Goal: Book appointment/travel/reservation

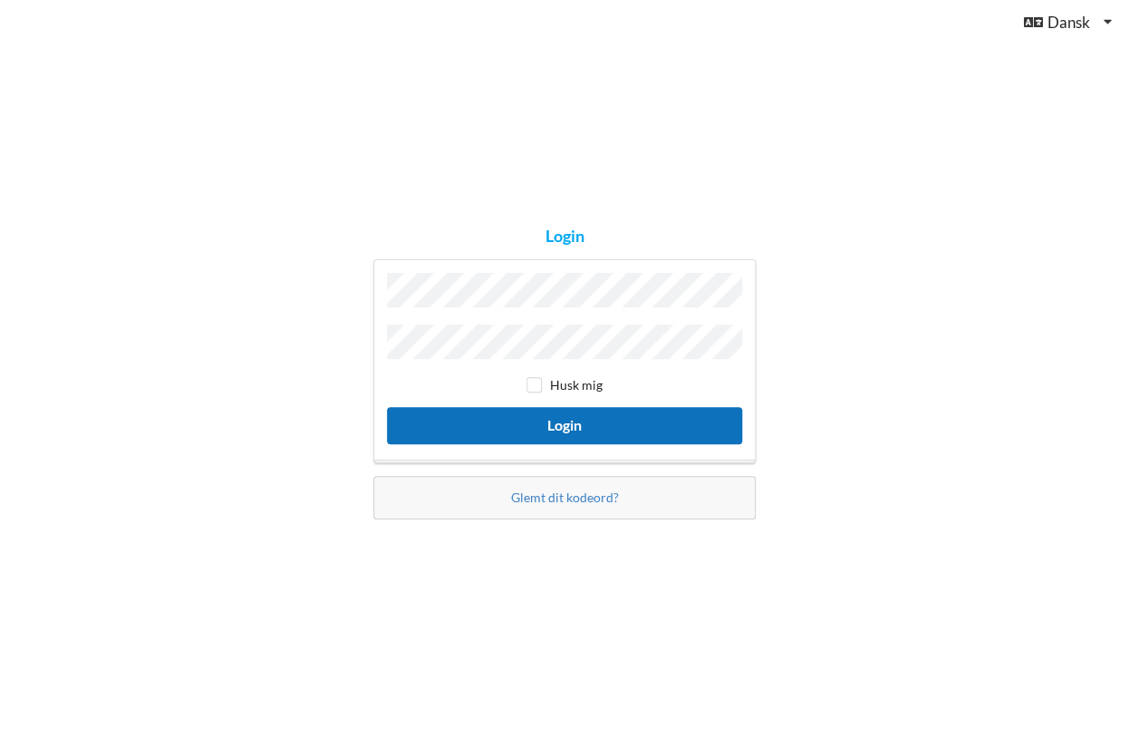
click at [538, 407] on button "Login" at bounding box center [564, 425] width 355 height 37
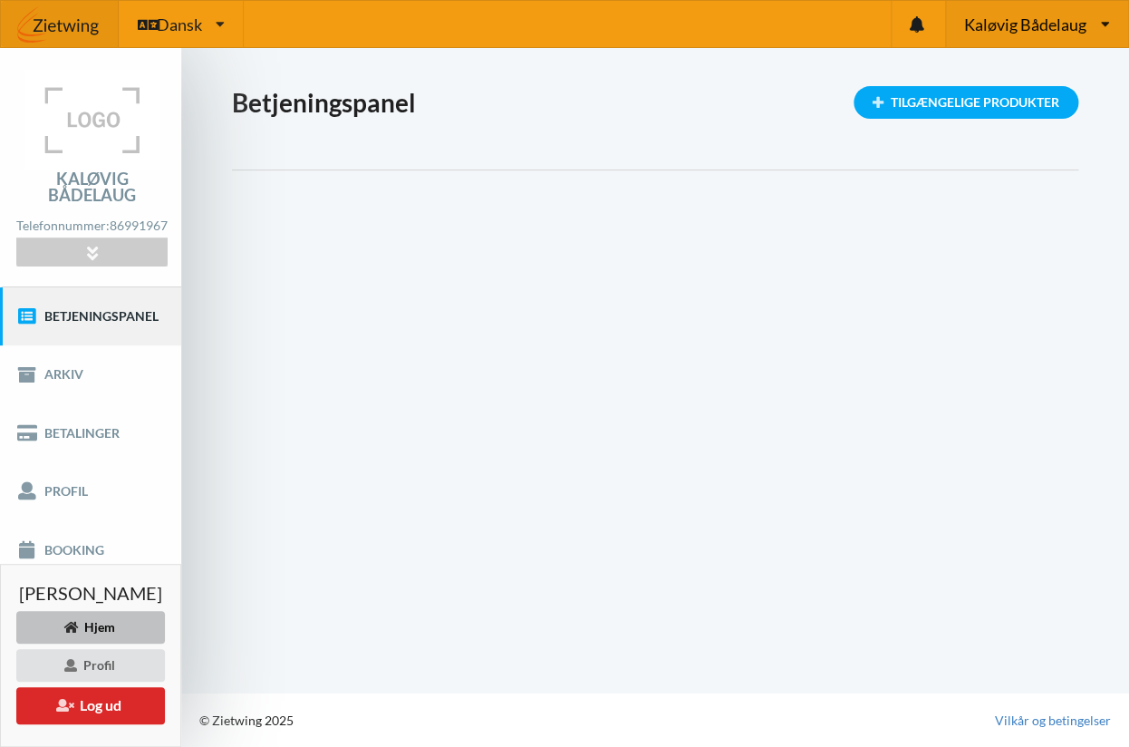
click at [1091, 23] on div "Kaløvig [PERSON_NAME] Bådelaug [GEOGRAPHIC_DATA]" at bounding box center [1036, 24] width 183 height 46
click at [1019, 109] on link "Egå Marina" at bounding box center [1037, 112] width 180 height 42
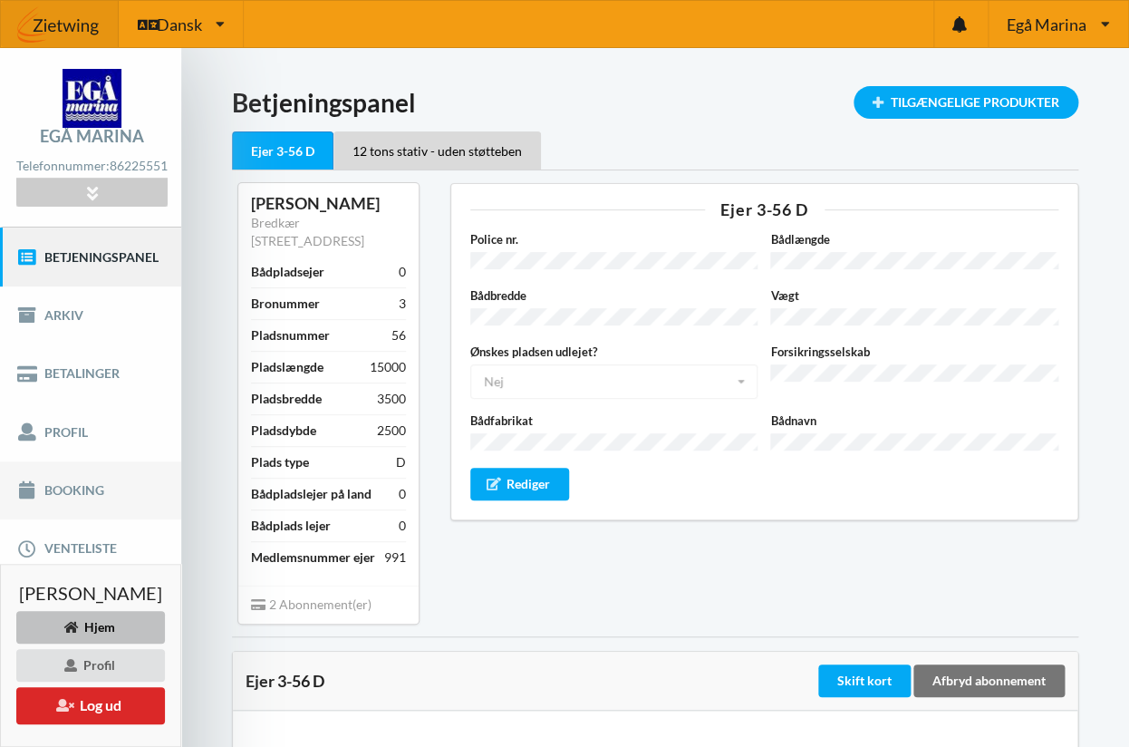
click at [82, 495] on link "Booking" at bounding box center [90, 490] width 181 height 58
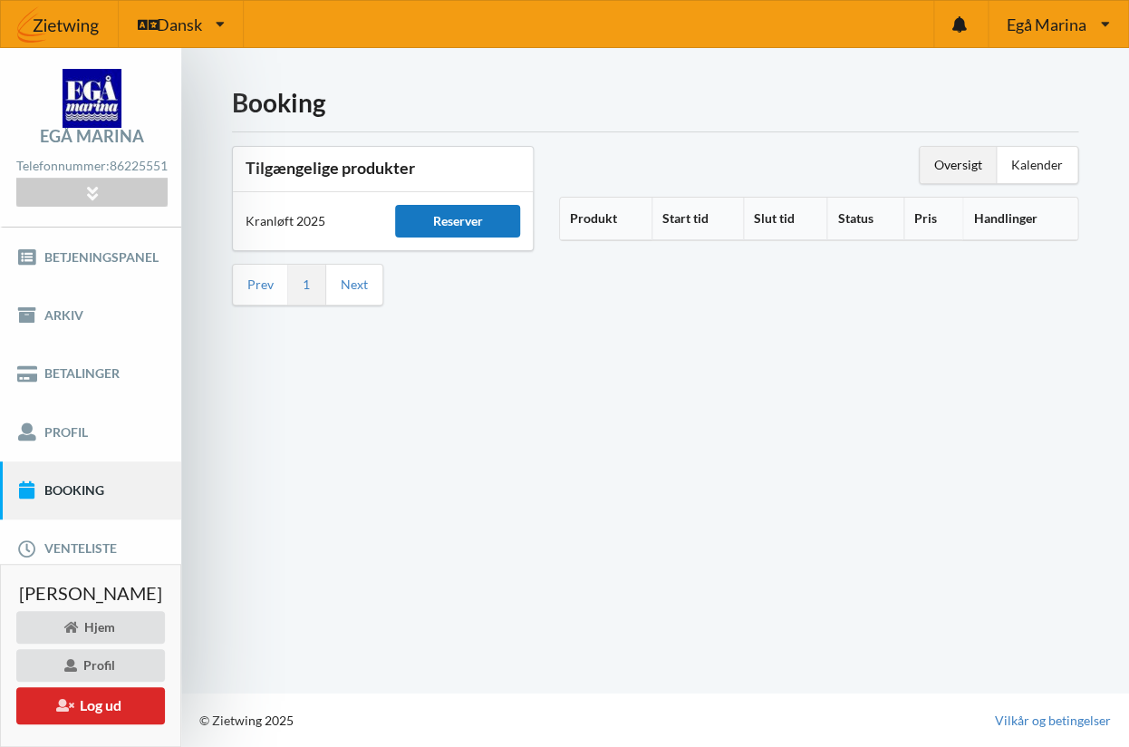
click at [465, 227] on div "Reserver" at bounding box center [457, 221] width 124 height 33
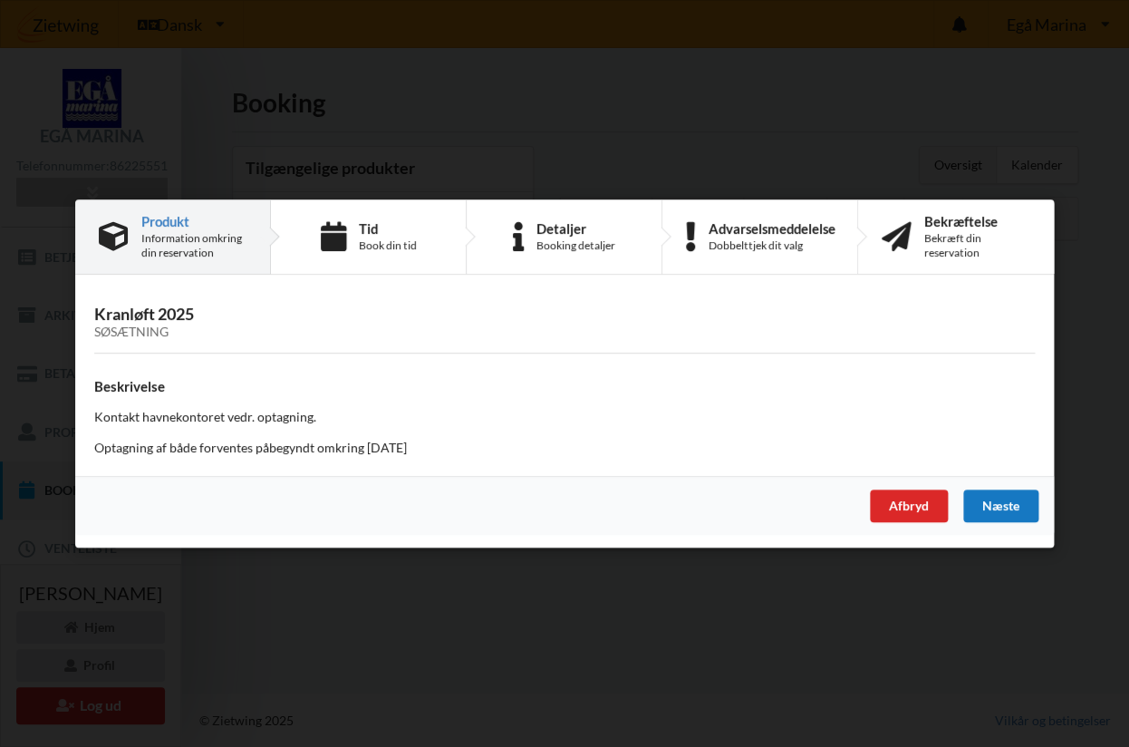
click at [998, 504] on div "Næste" at bounding box center [1000, 505] width 75 height 33
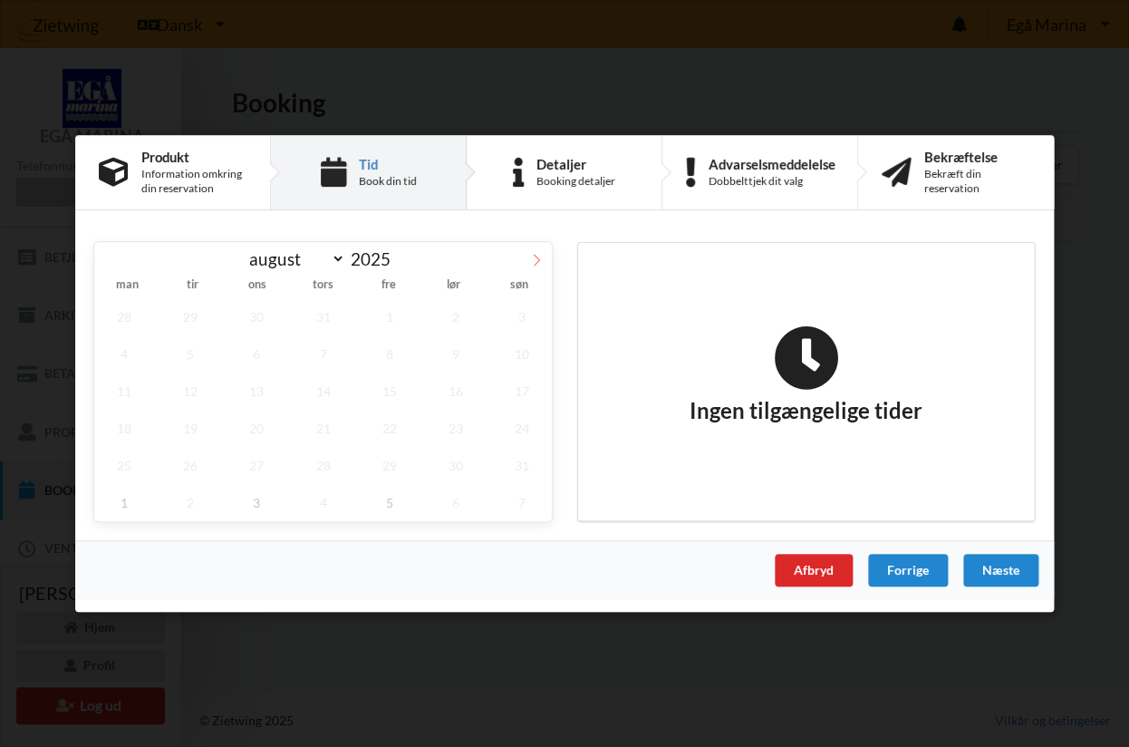
click at [532, 267] on span at bounding box center [536, 257] width 31 height 31
select select "9"
click at [128, 365] on span "6" at bounding box center [124, 353] width 60 height 37
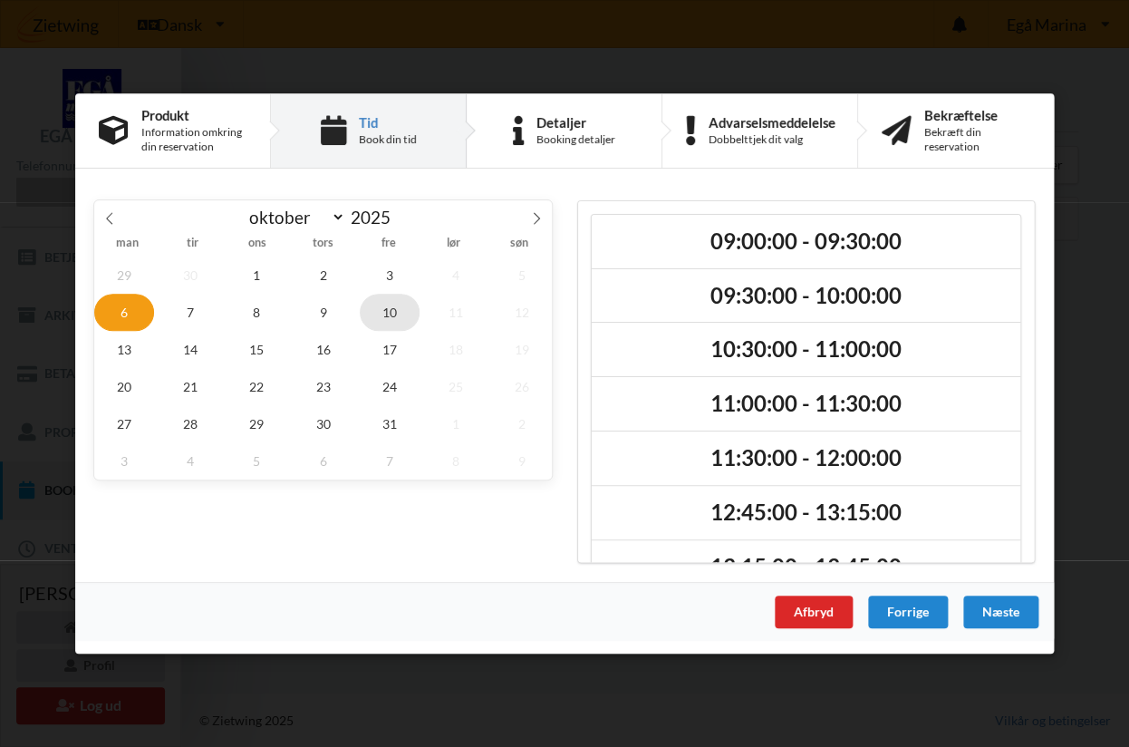
click at [392, 319] on span "10" at bounding box center [390, 312] width 60 height 37
click at [810, 614] on div "Afbryd" at bounding box center [814, 611] width 78 height 33
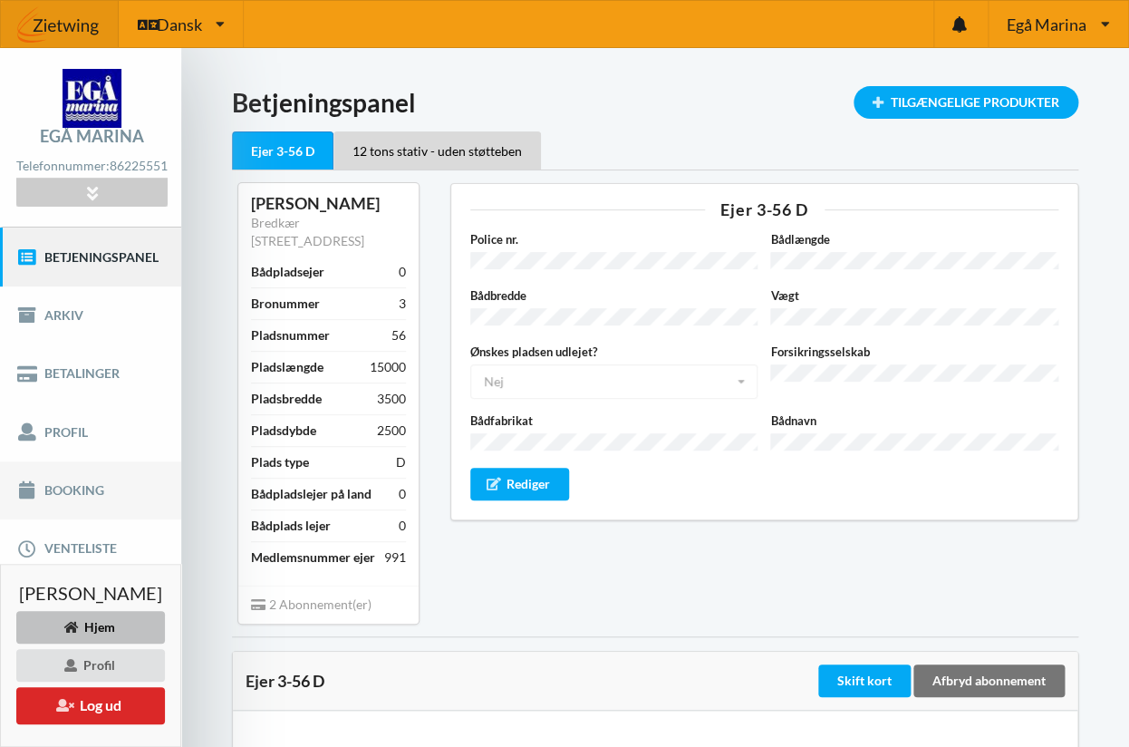
click at [82, 507] on link "Booking" at bounding box center [90, 490] width 181 height 58
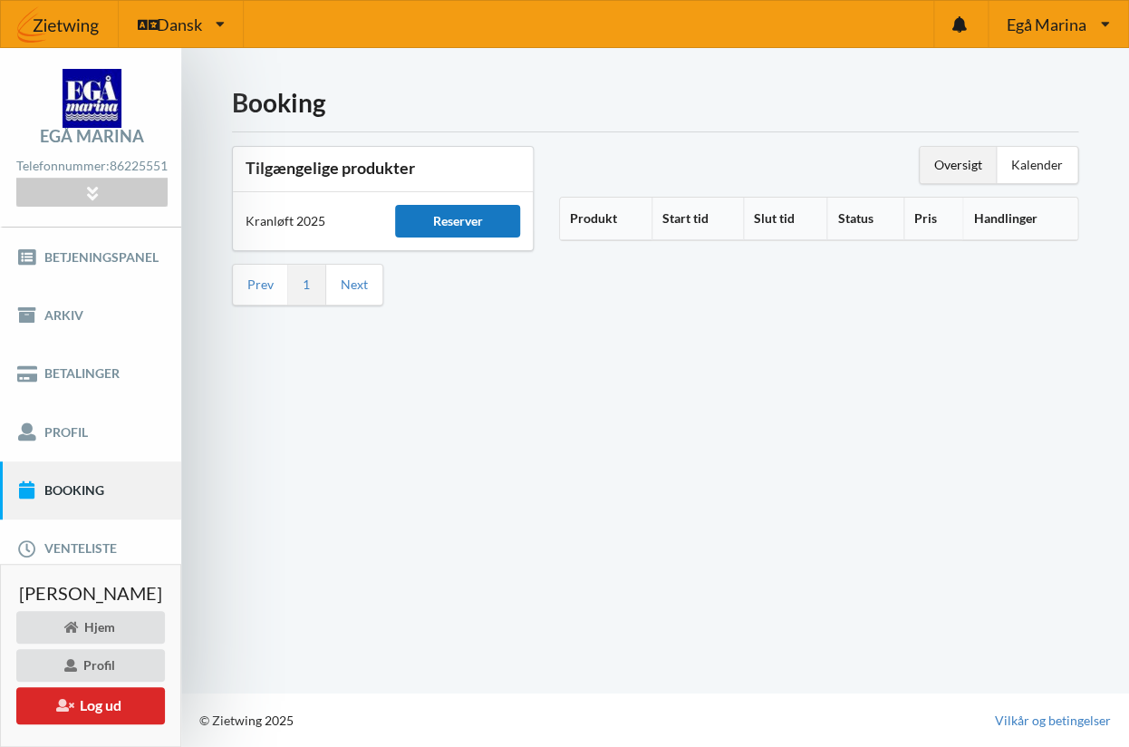
click at [455, 227] on div "Reserver" at bounding box center [457, 221] width 124 height 33
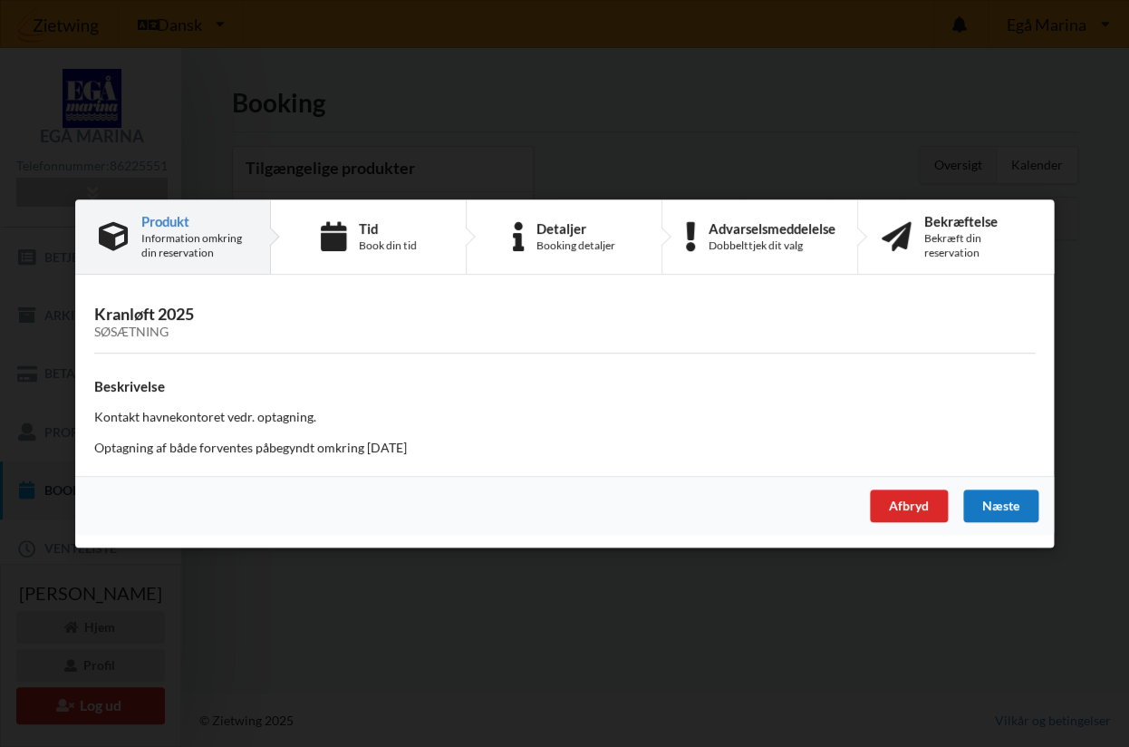
click at [1012, 501] on div "Næste" at bounding box center [1000, 505] width 75 height 33
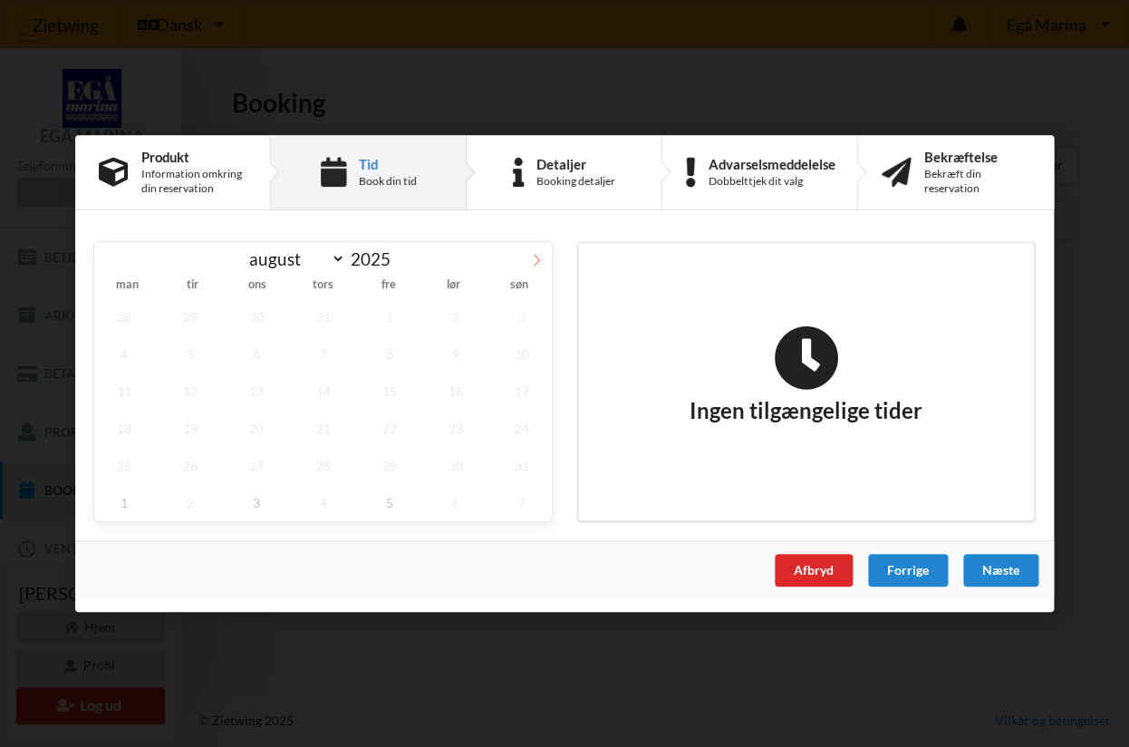
click at [542, 265] on icon at bounding box center [536, 260] width 13 height 13
select select "9"
click at [395, 354] on span "10" at bounding box center [390, 353] width 60 height 37
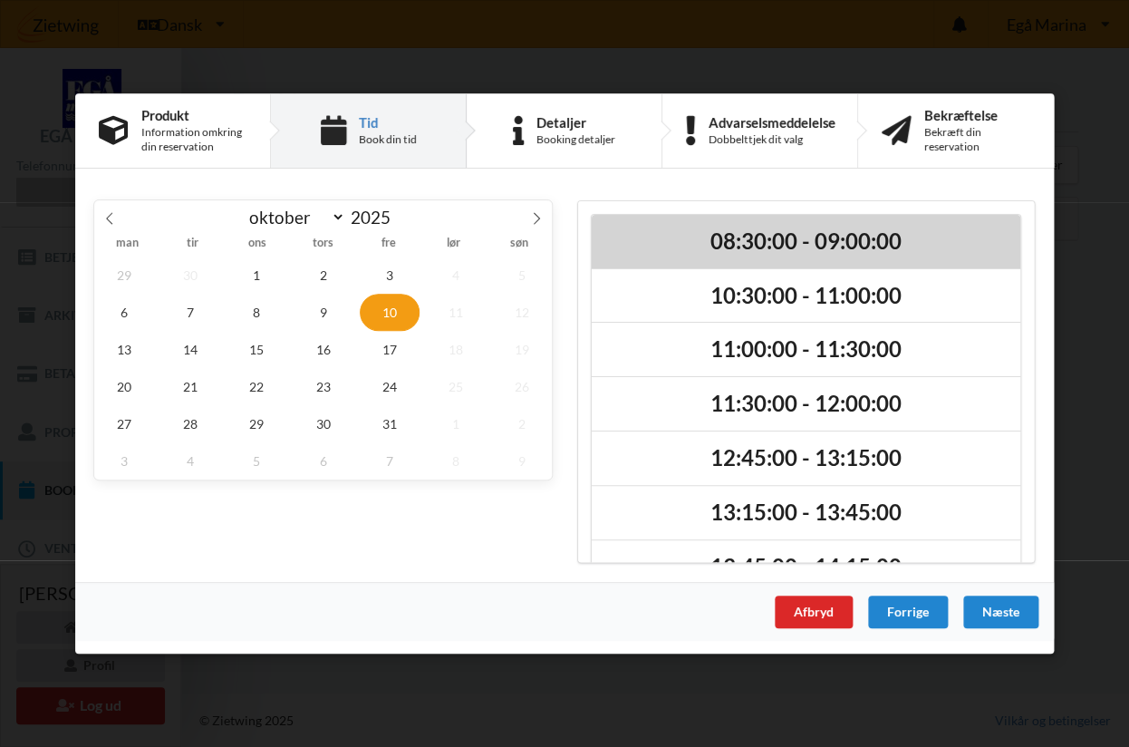
click at [763, 243] on h2 "08:30:00 - 09:00:00" at bounding box center [805, 241] width 403 height 28
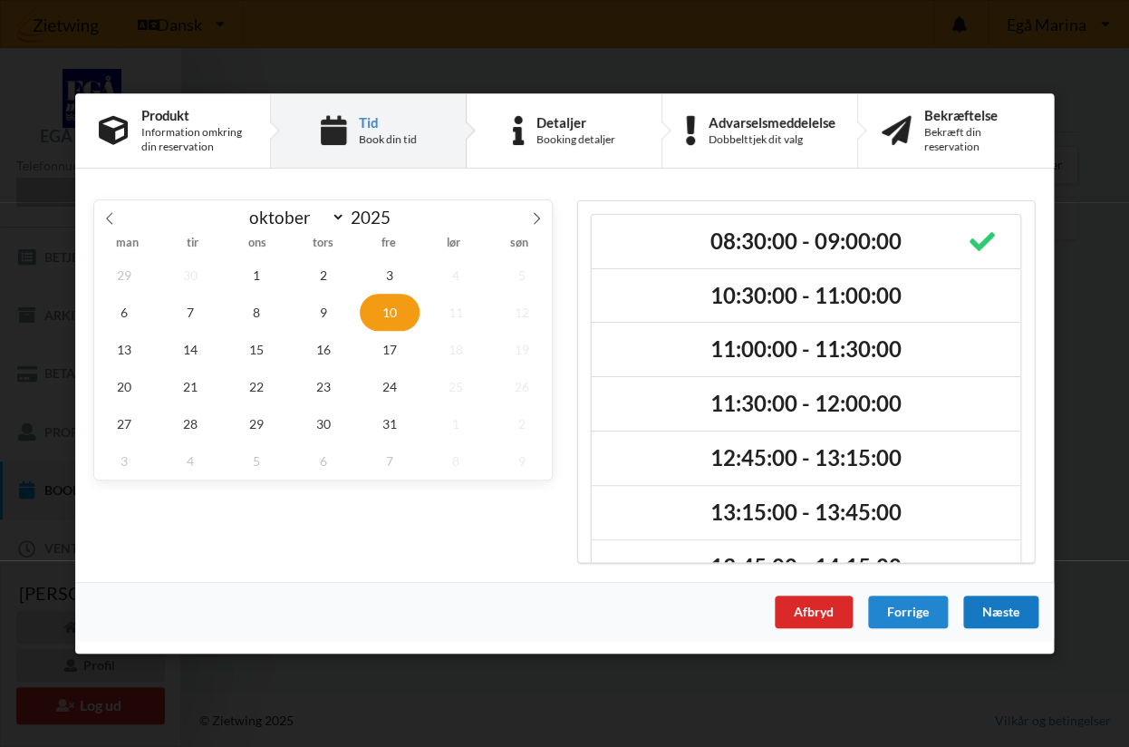
click at [1002, 611] on div "Næste" at bounding box center [1000, 611] width 75 height 33
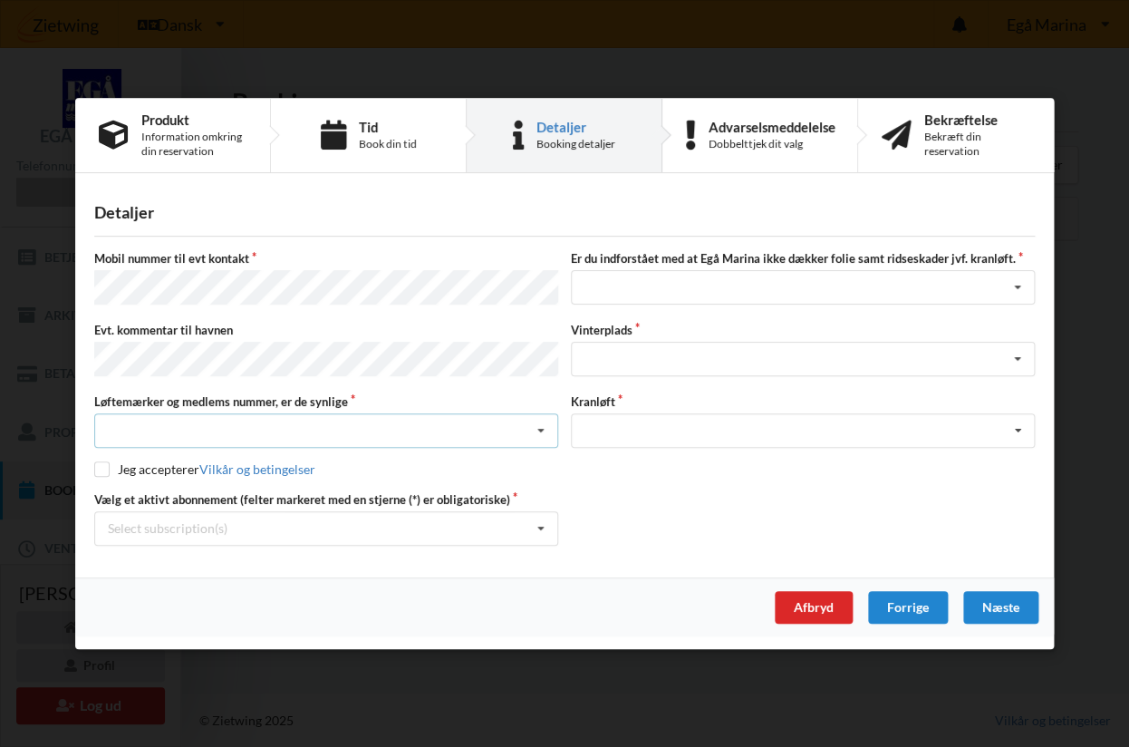
click at [177, 432] on div "Nej, jeg kontakter havnekontoret inden løftet Ja, mine mærker er synlige og int…" at bounding box center [326, 430] width 464 height 34
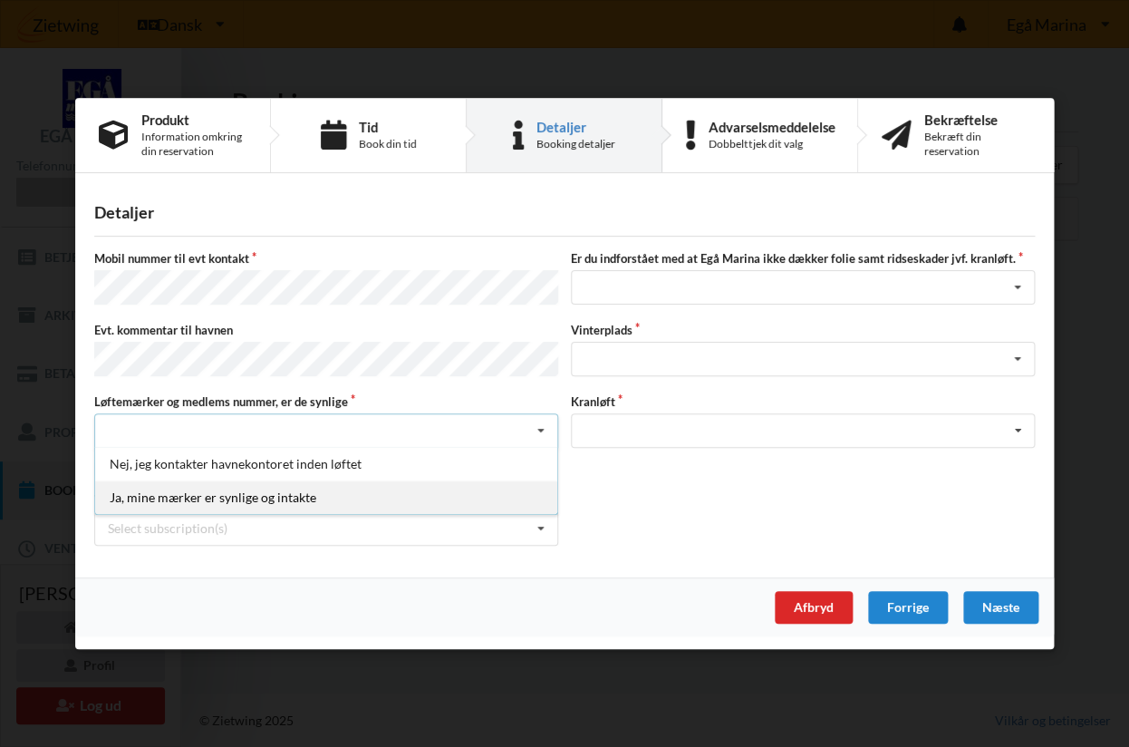
click at [159, 495] on div "Ja, mine mærker er synlige og intakte" at bounding box center [326, 497] width 462 height 34
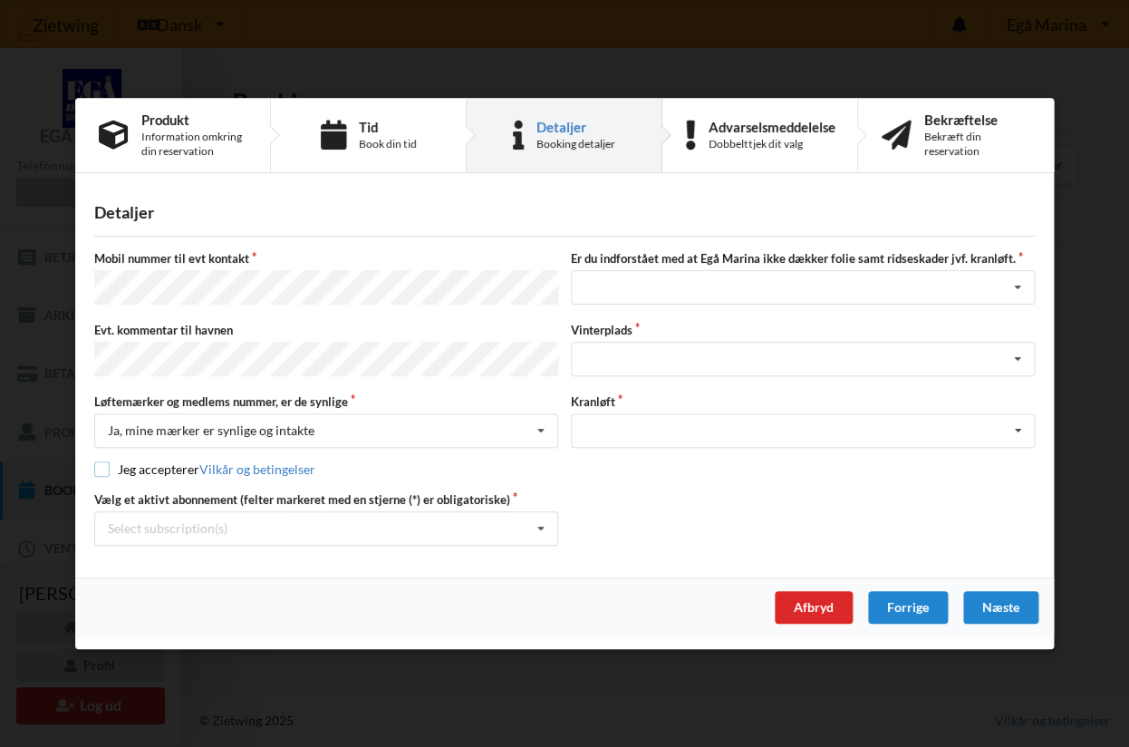
click at [105, 462] on input "checkbox" at bounding box center [101, 468] width 15 height 15
checkbox input "true"
click at [132, 524] on div "Select subscription(s)" at bounding box center [168, 527] width 120 height 15
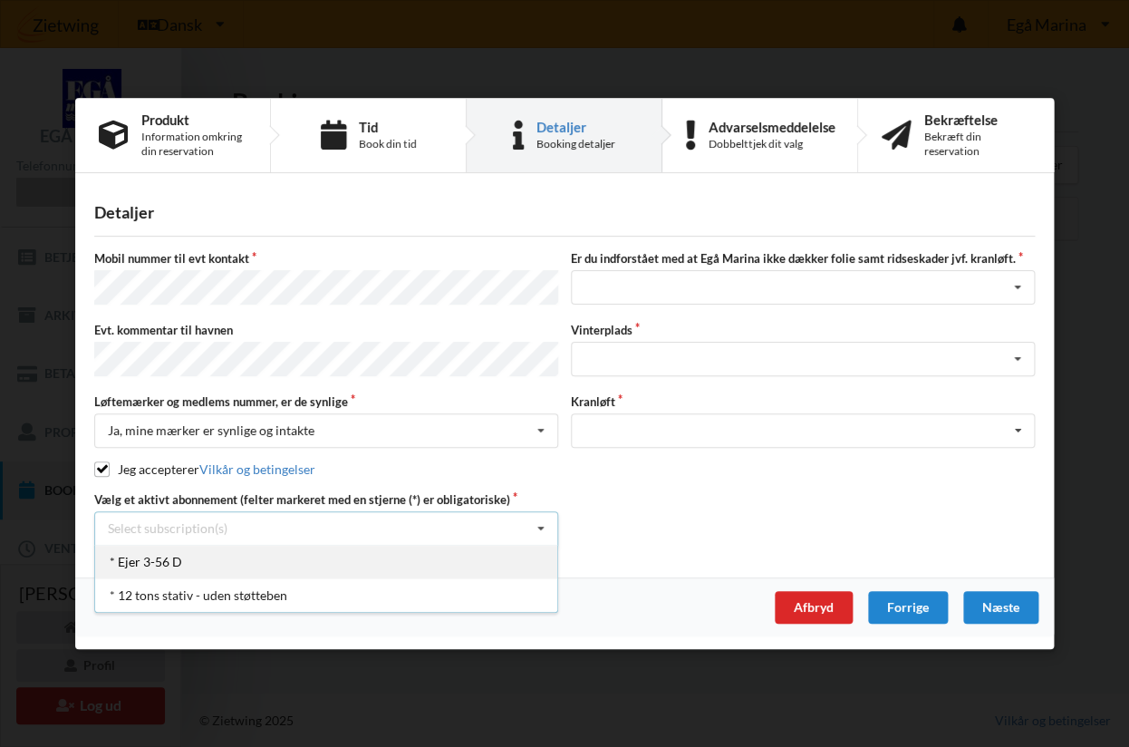
click at [141, 557] on div "* Ejer 3-56 D" at bounding box center [326, 562] width 462 height 34
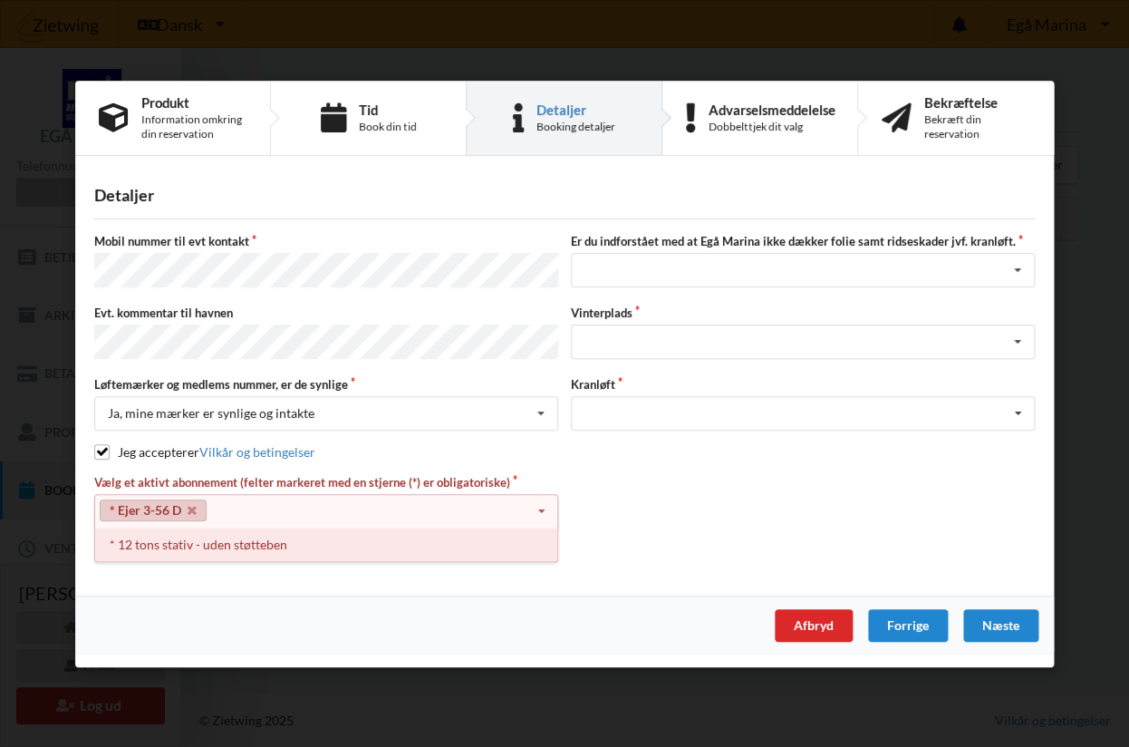
click at [191, 541] on div "* 12 tons stativ - uden støtteben" at bounding box center [326, 543] width 462 height 34
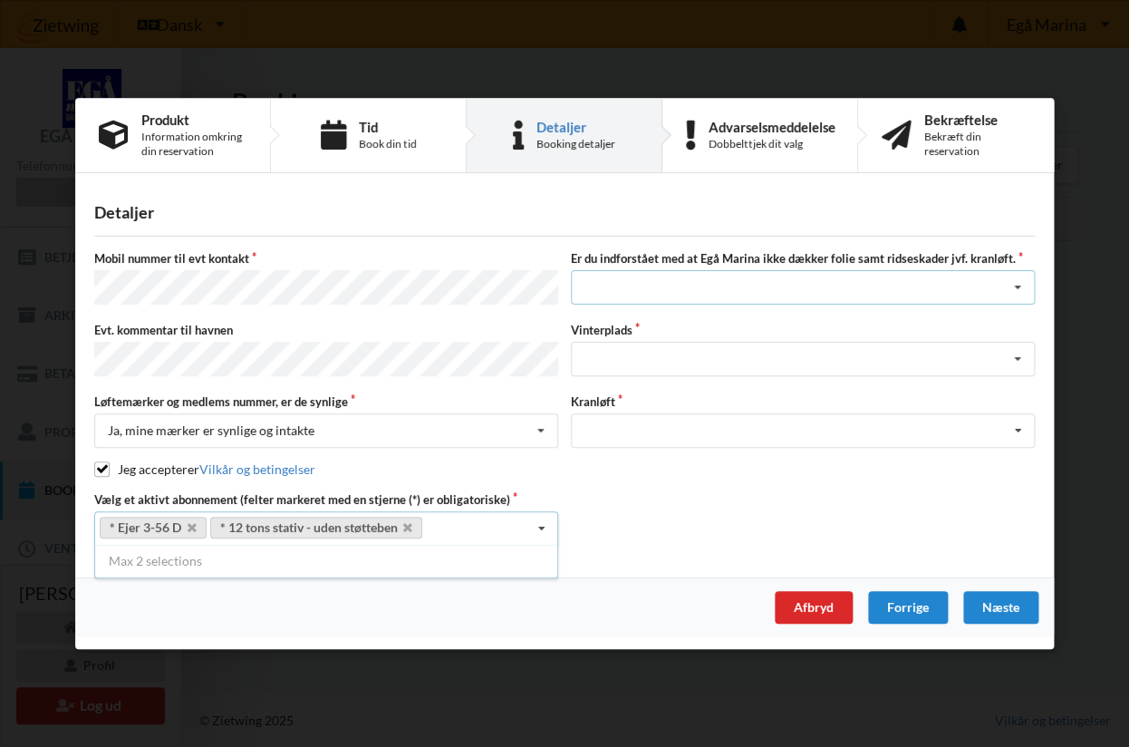
click at [707, 296] on div "Jeg har tæpper med og tager selv ansvaret for eventuelle folie samt ridseskader…" at bounding box center [803, 288] width 464 height 34
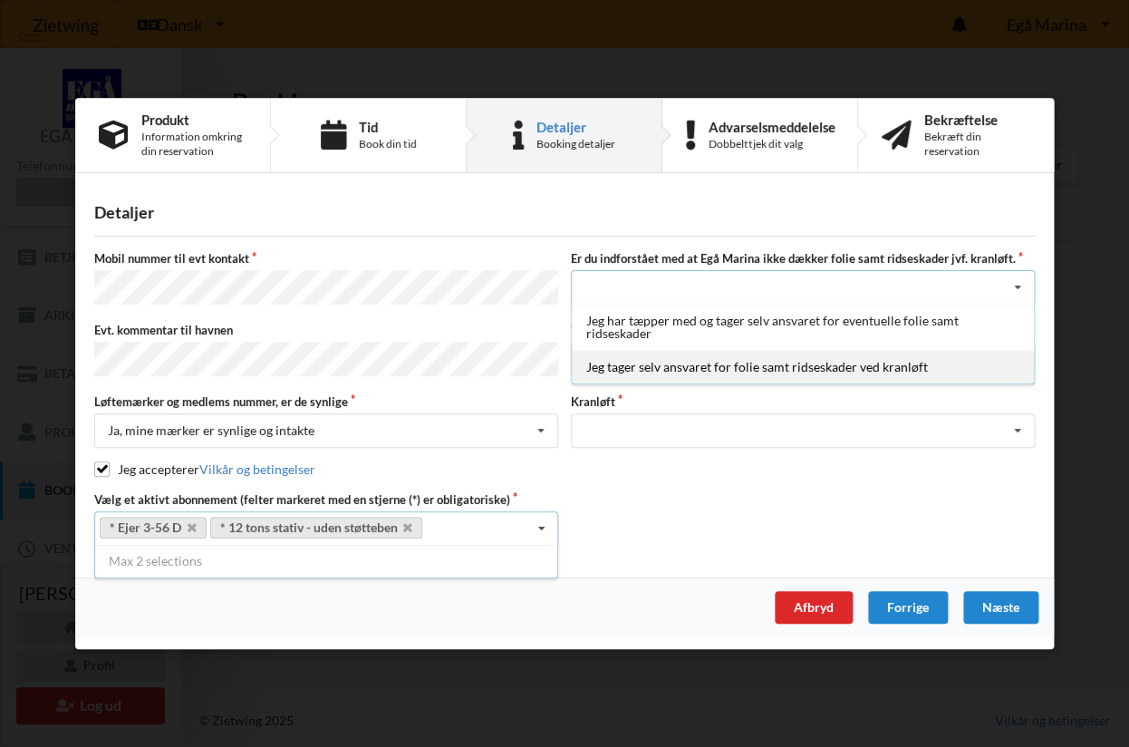
click at [677, 369] on div "Jeg tager selv ansvaret for folie samt ridseskader ved kranløft" at bounding box center [803, 368] width 462 height 34
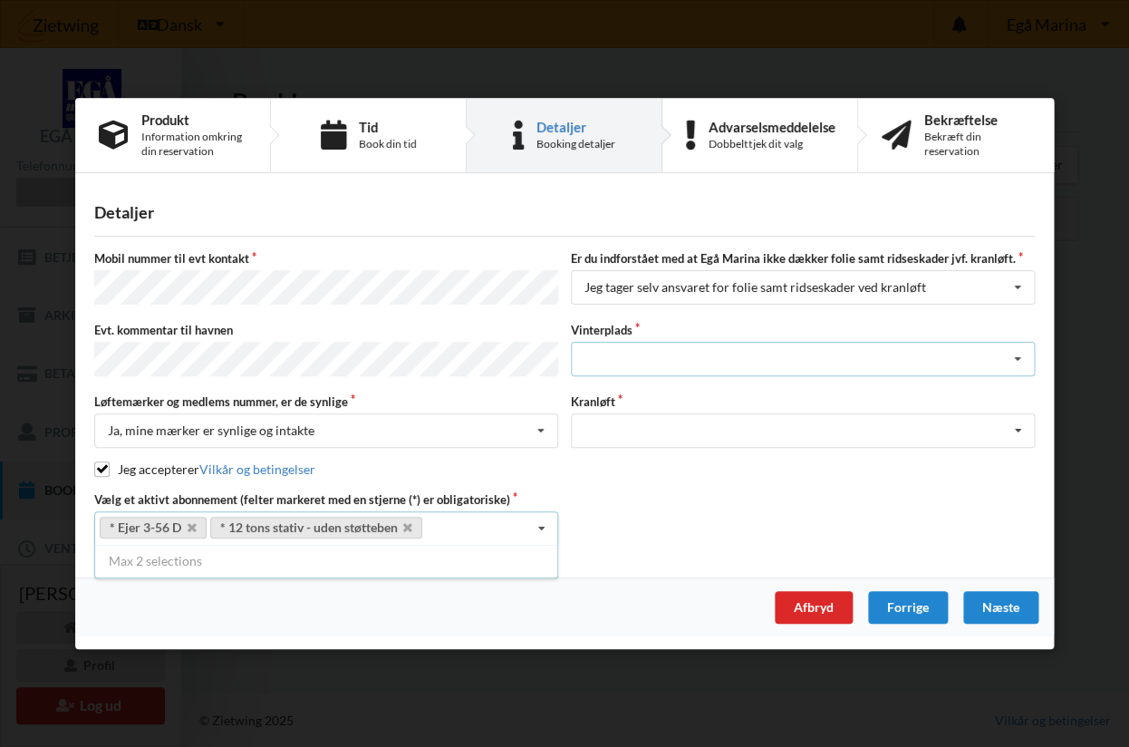
click at [674, 356] on div "Landplads nr. 1 Landplads nr. 2 Landplads nr.3 Landplads nr. 4 Landplads nr. 5 …" at bounding box center [803, 359] width 464 height 34
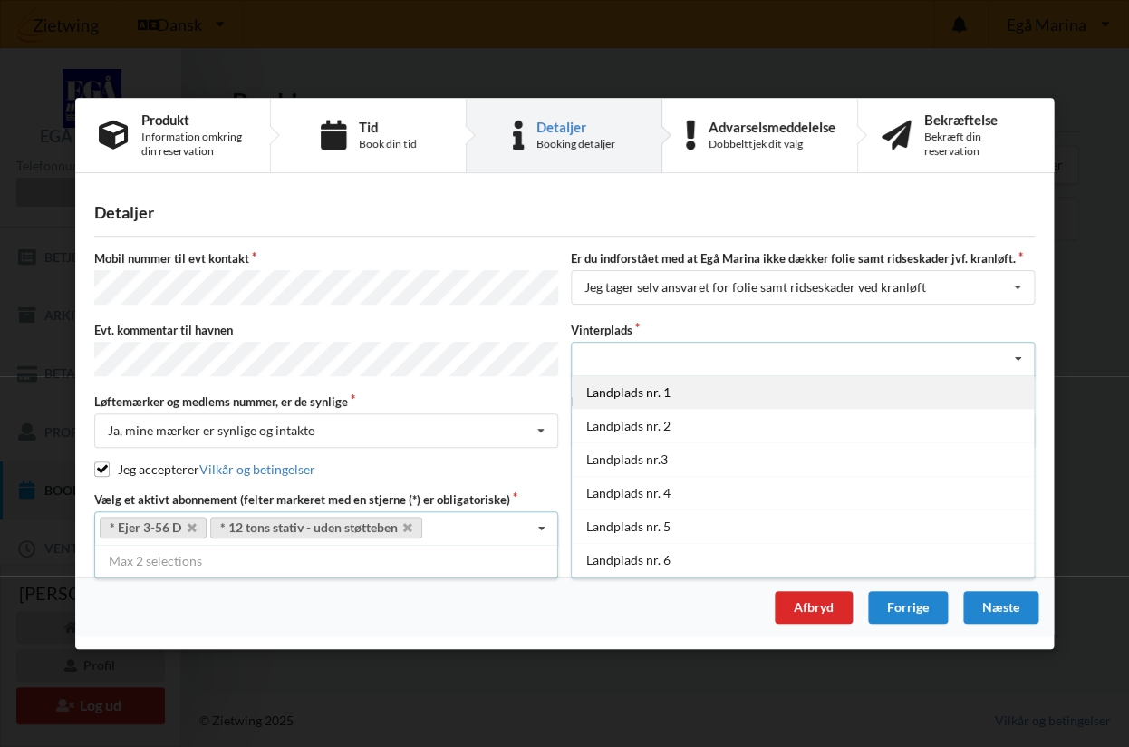
click at [652, 392] on div "Landplads nr. 1" at bounding box center [803, 392] width 462 height 34
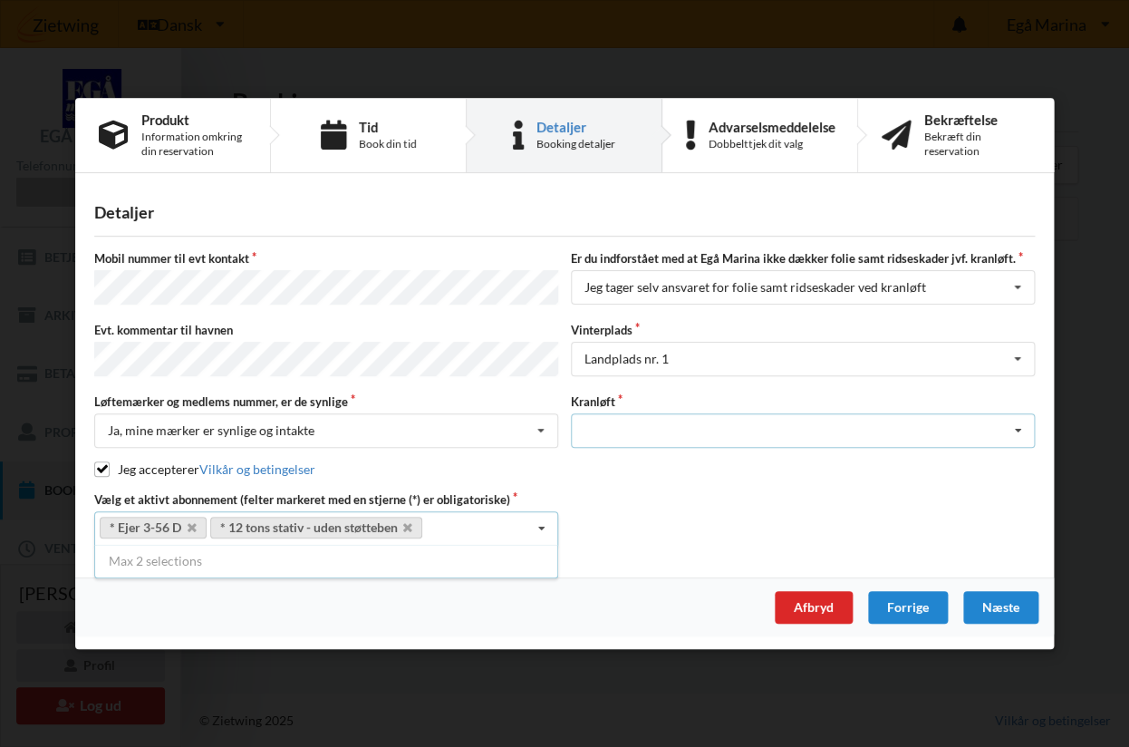
click at [646, 416] on div "Optagning" at bounding box center [803, 430] width 464 height 34
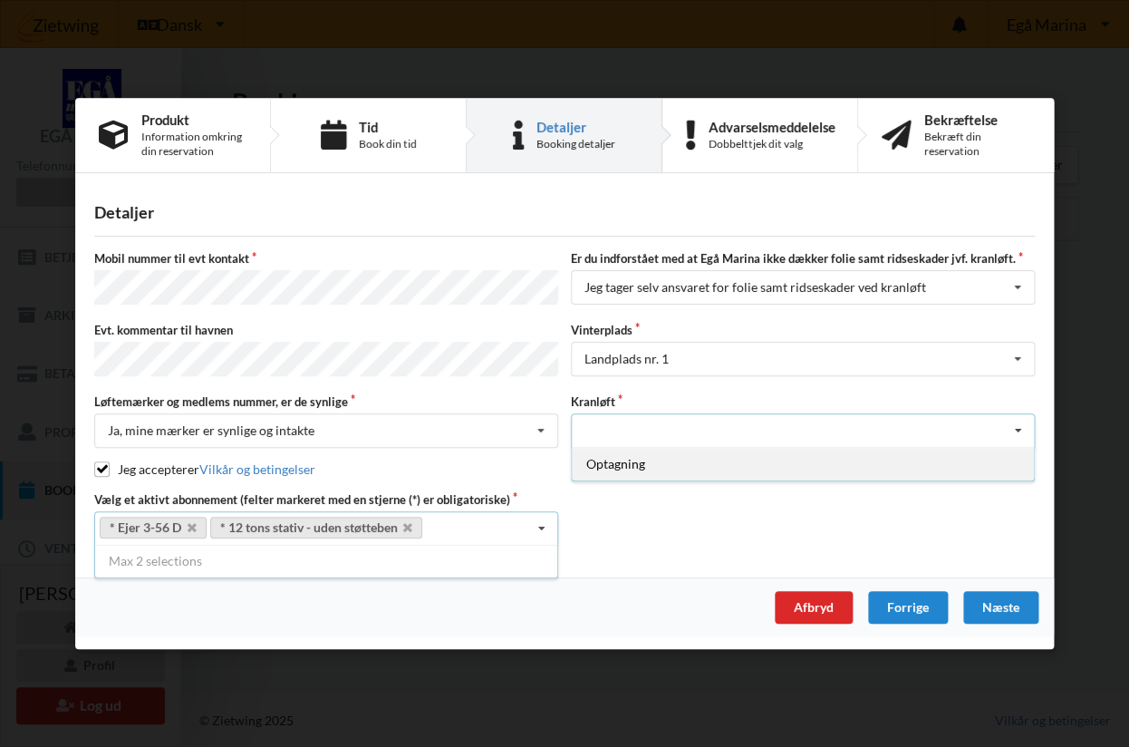
click at [639, 459] on div "Optagning" at bounding box center [803, 464] width 462 height 34
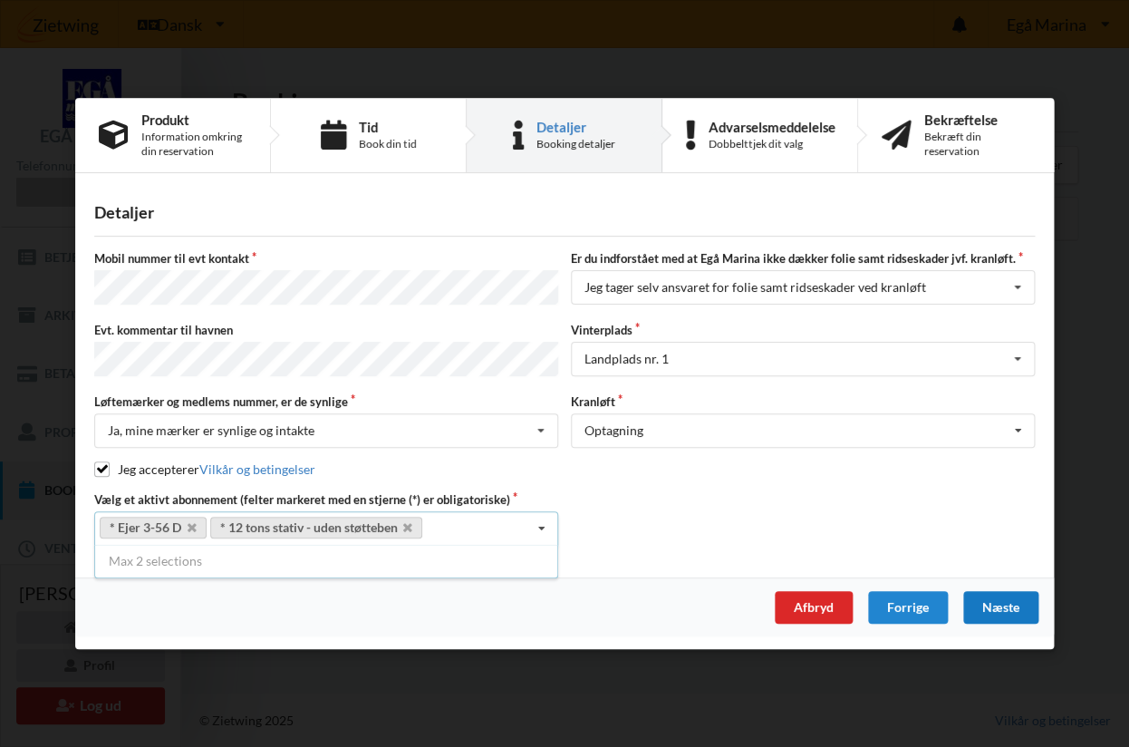
click at [1016, 596] on div "Næste" at bounding box center [1000, 607] width 75 height 33
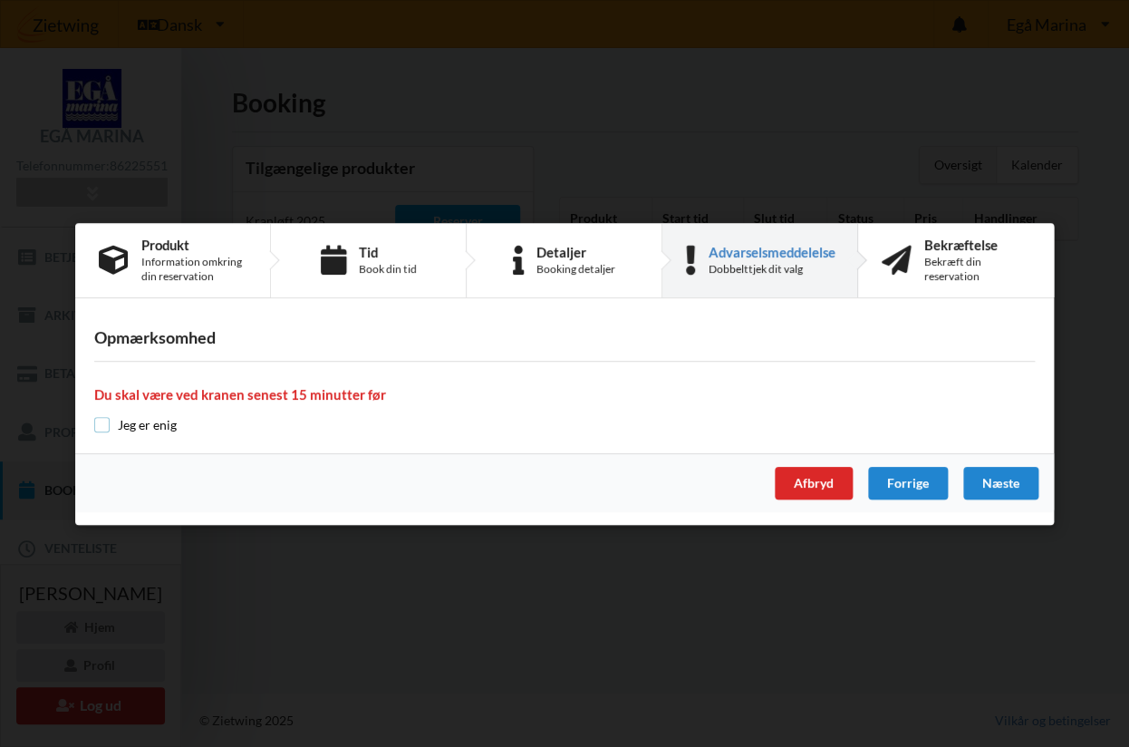
click at [107, 428] on input "checkbox" at bounding box center [101, 424] width 15 height 15
checkbox input "true"
click at [1004, 487] on div "Næste" at bounding box center [1000, 483] width 75 height 33
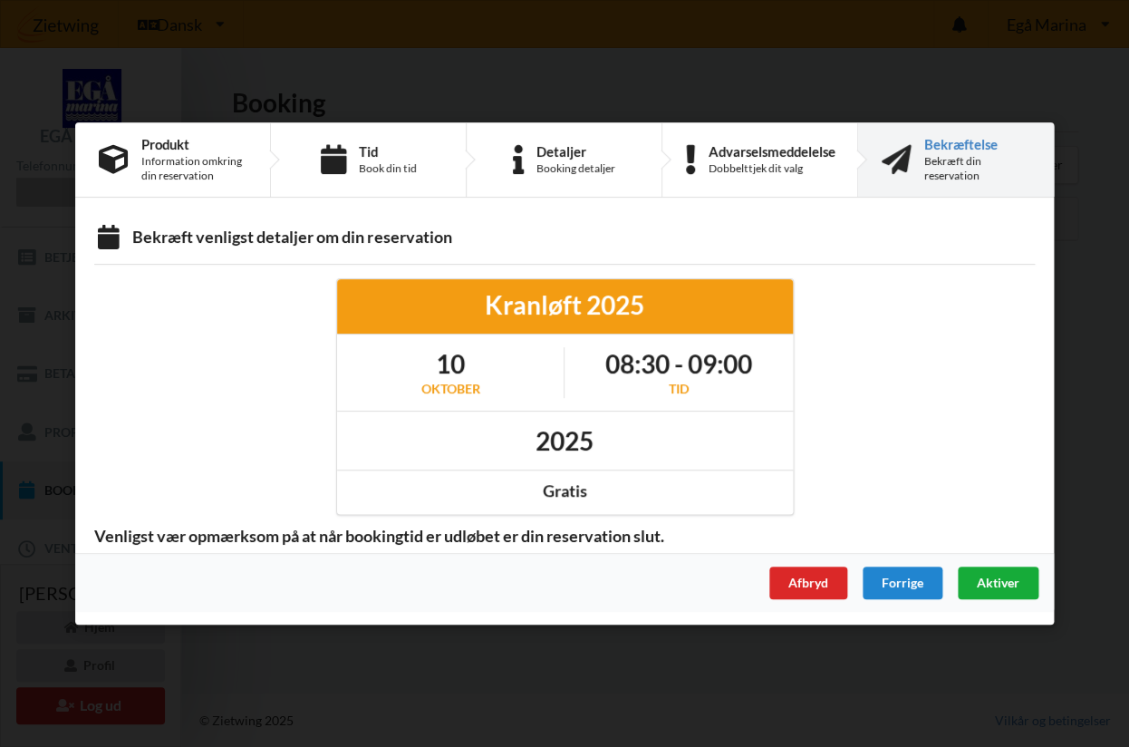
click at [993, 580] on span "Aktiver" at bounding box center [998, 582] width 43 height 15
